Goal: Information Seeking & Learning: Learn about a topic

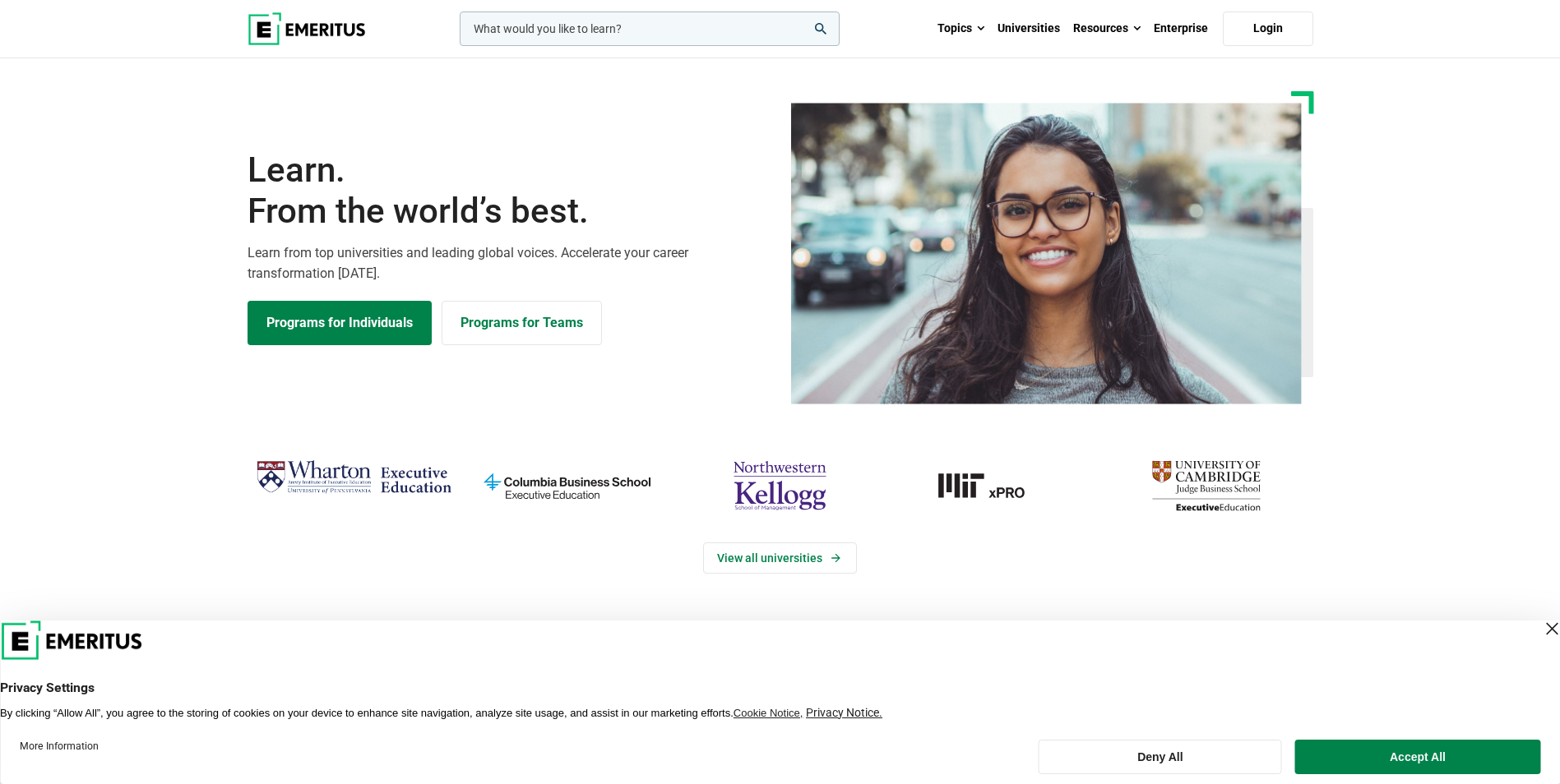
click at [575, 25] on input "woocommerce-product-search-field-0" at bounding box center [649, 28] width 380 height 34
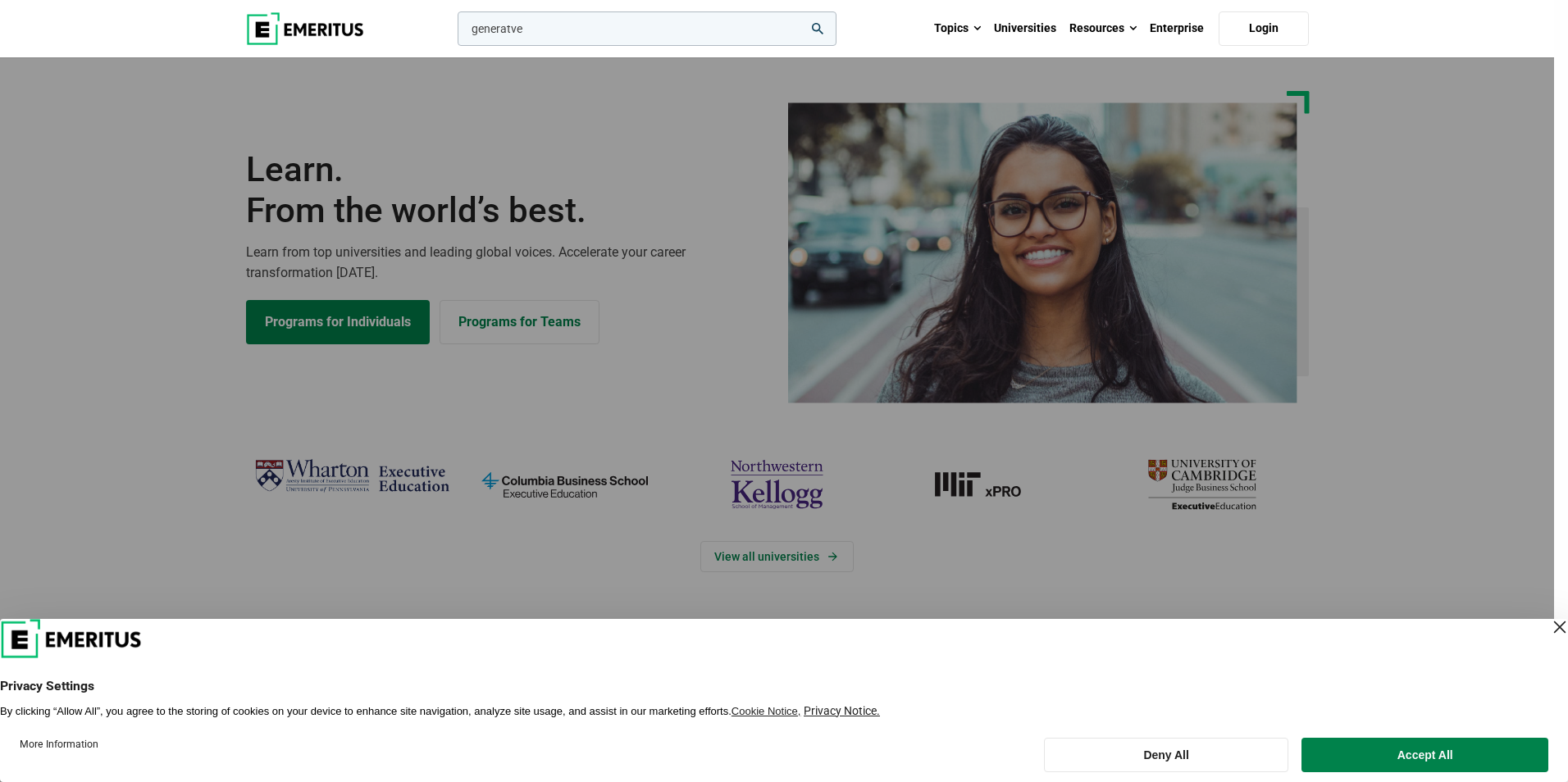
type input "generatve"
click at [454, 32] on button "search" at bounding box center [454, 32] width 0 height 0
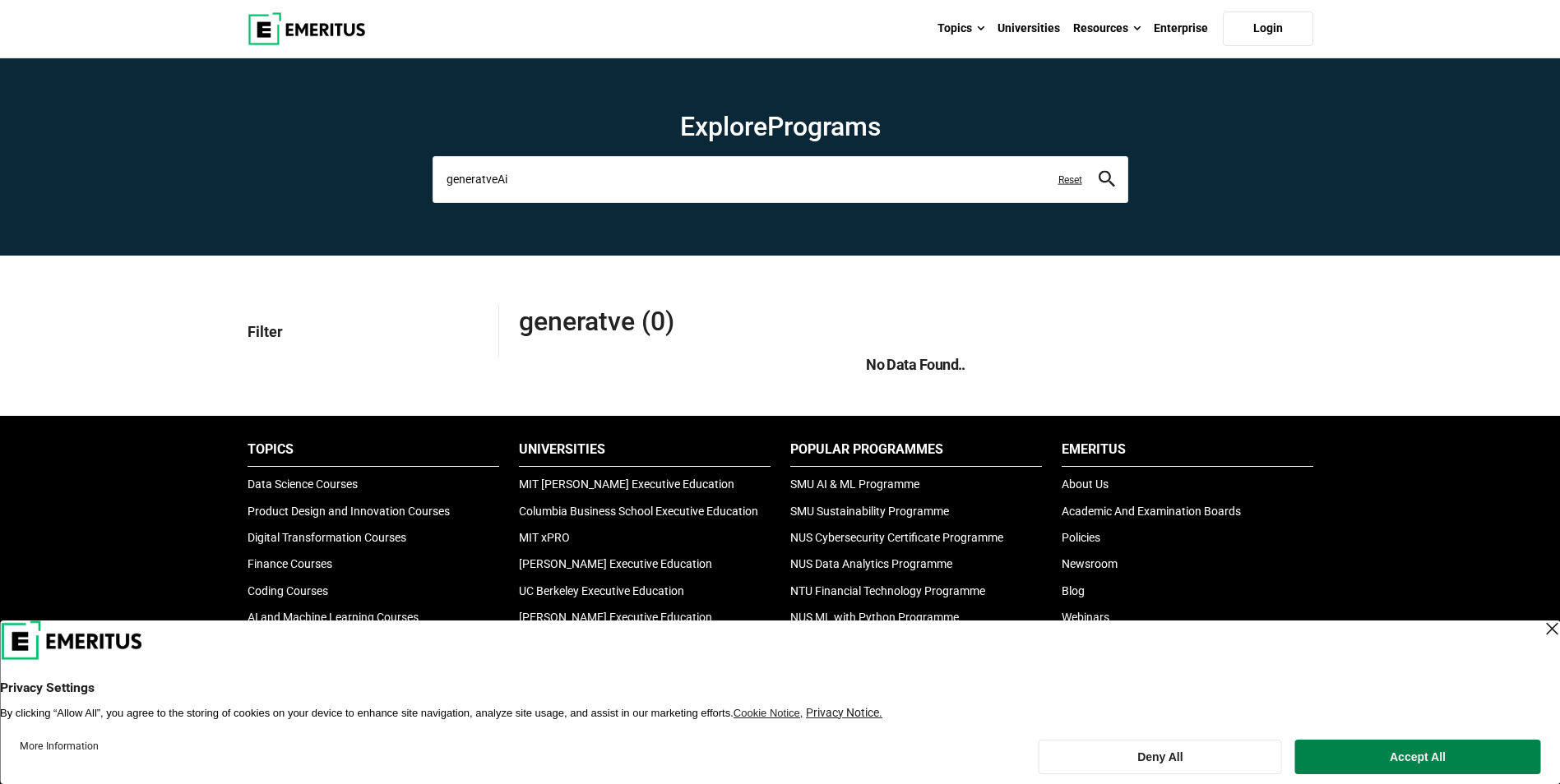
type input "generatveAi"
click at [1098, 170] on button "search" at bounding box center [1106, 180] width 17 height 19
click at [1109, 175] on icon "search" at bounding box center [1106, 178] width 17 height 17
click at [493, 179] on input "generatveAi" at bounding box center [780, 179] width 696 height 46
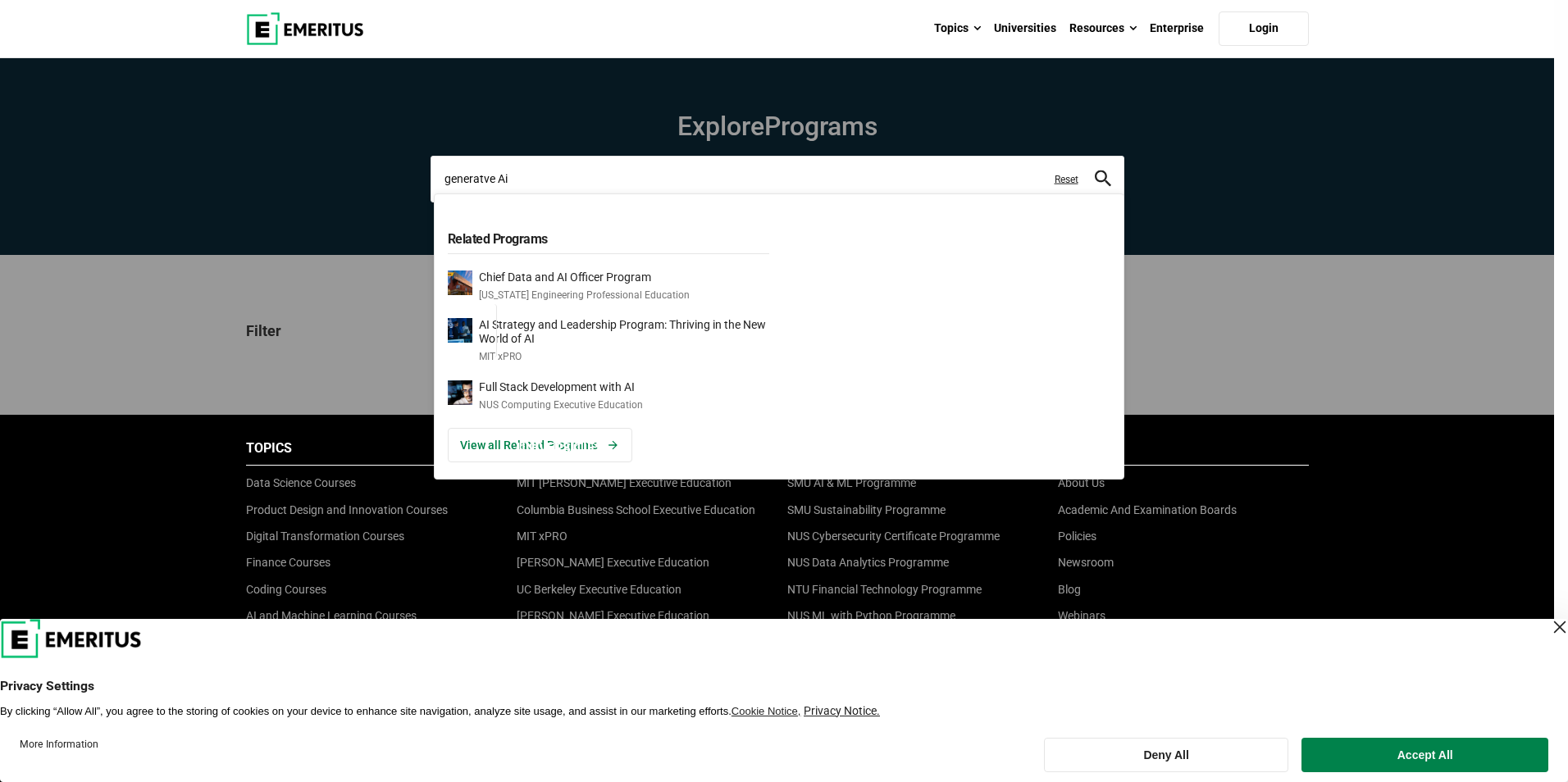
click at [1116, 173] on input "generatve Ai" at bounding box center [777, 178] width 694 height 45
type input "generatve Ai"
click at [1109, 177] on icon "search" at bounding box center [1102, 178] width 17 height 17
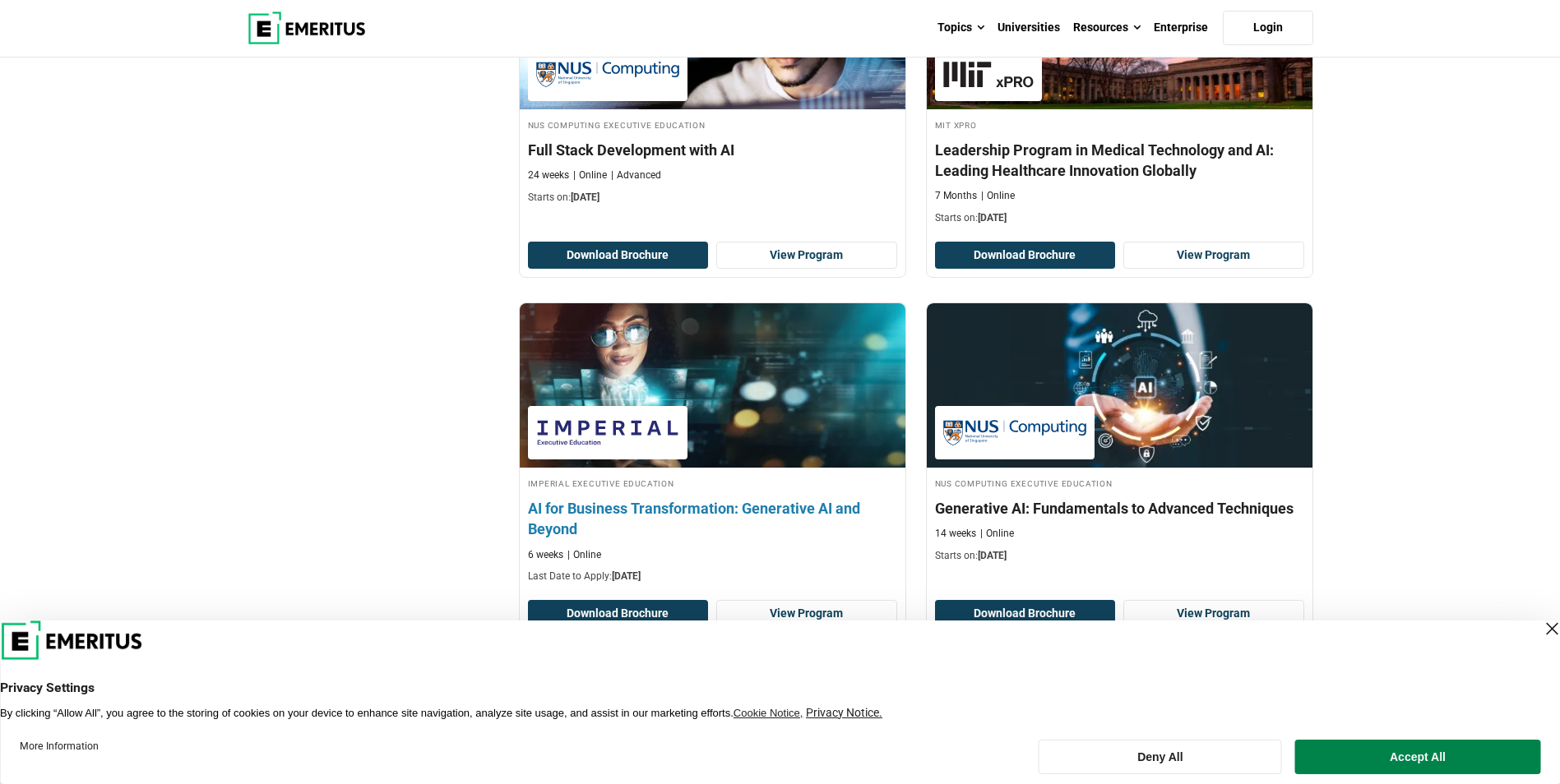
scroll to position [904, 0]
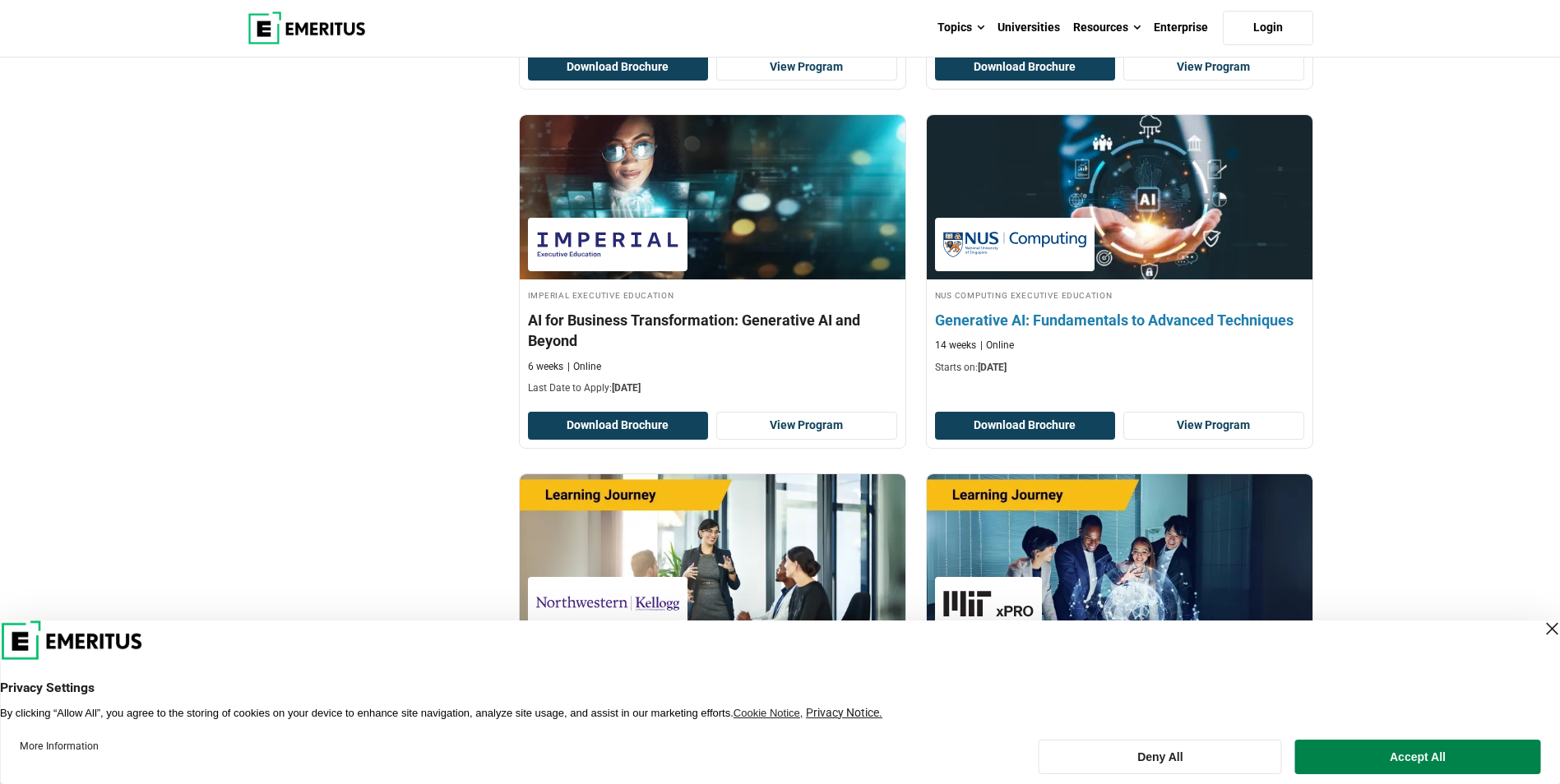
click at [1012, 317] on h4 "Generative AI: Fundamentals to Advanced Techniques" at bounding box center [1120, 319] width 369 height 20
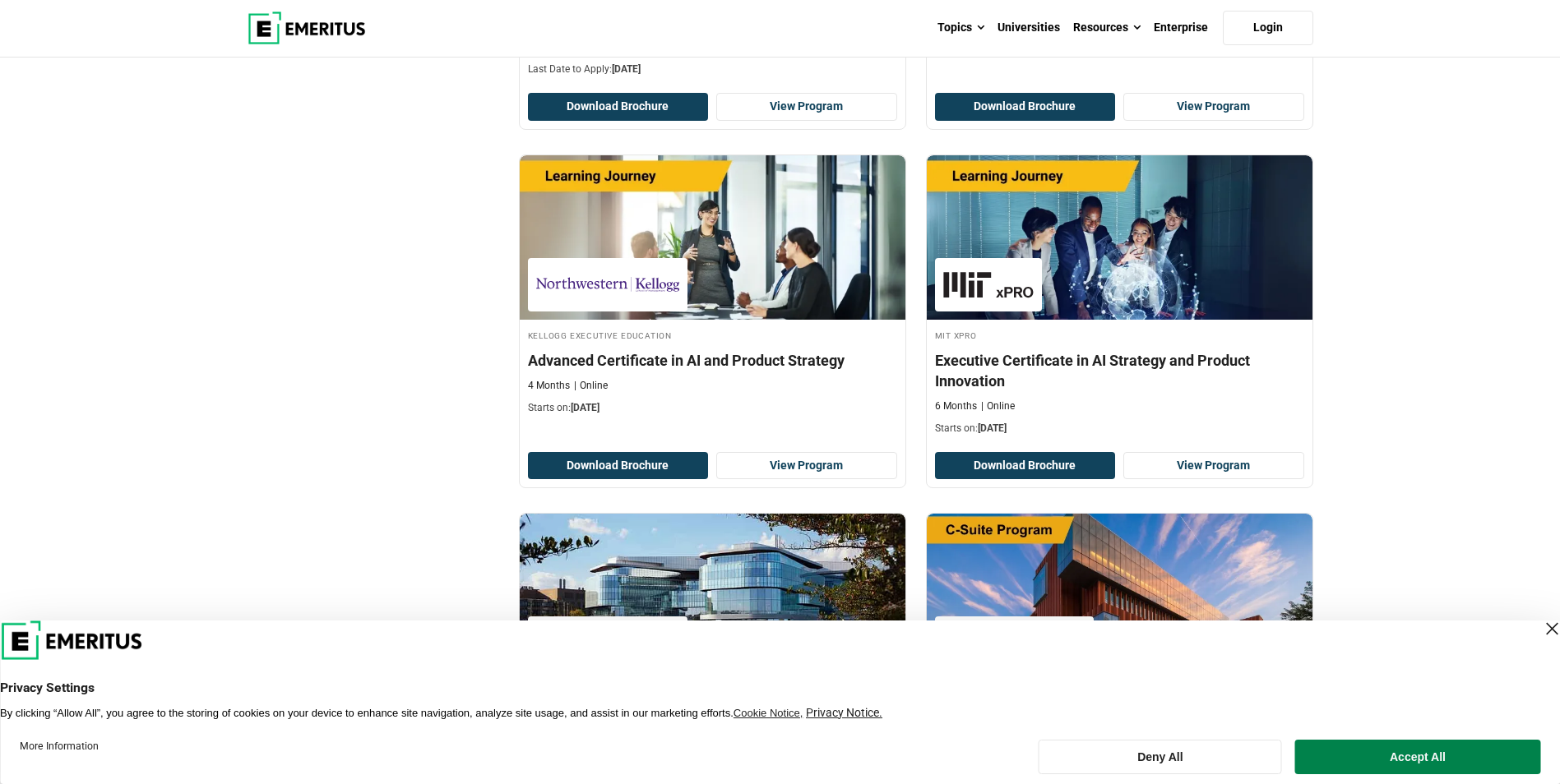
scroll to position [1233, 0]
